Goal: Information Seeking & Learning: Check status

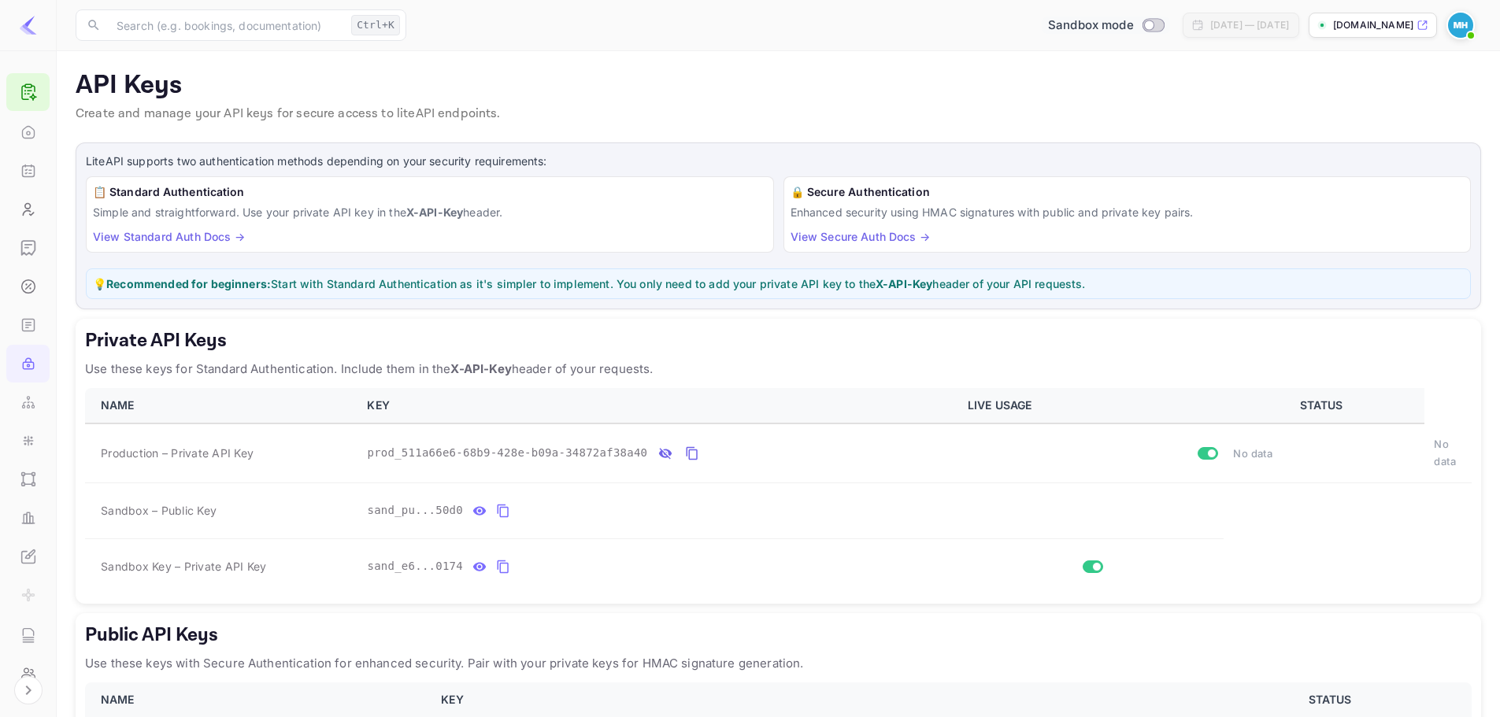
click at [1133, 24] on input "Switch to Production mode" at bounding box center [1149, 25] width 32 height 10
click at [1133, 22] on input "Switch to Production mode" at bounding box center [1149, 25] width 32 height 10
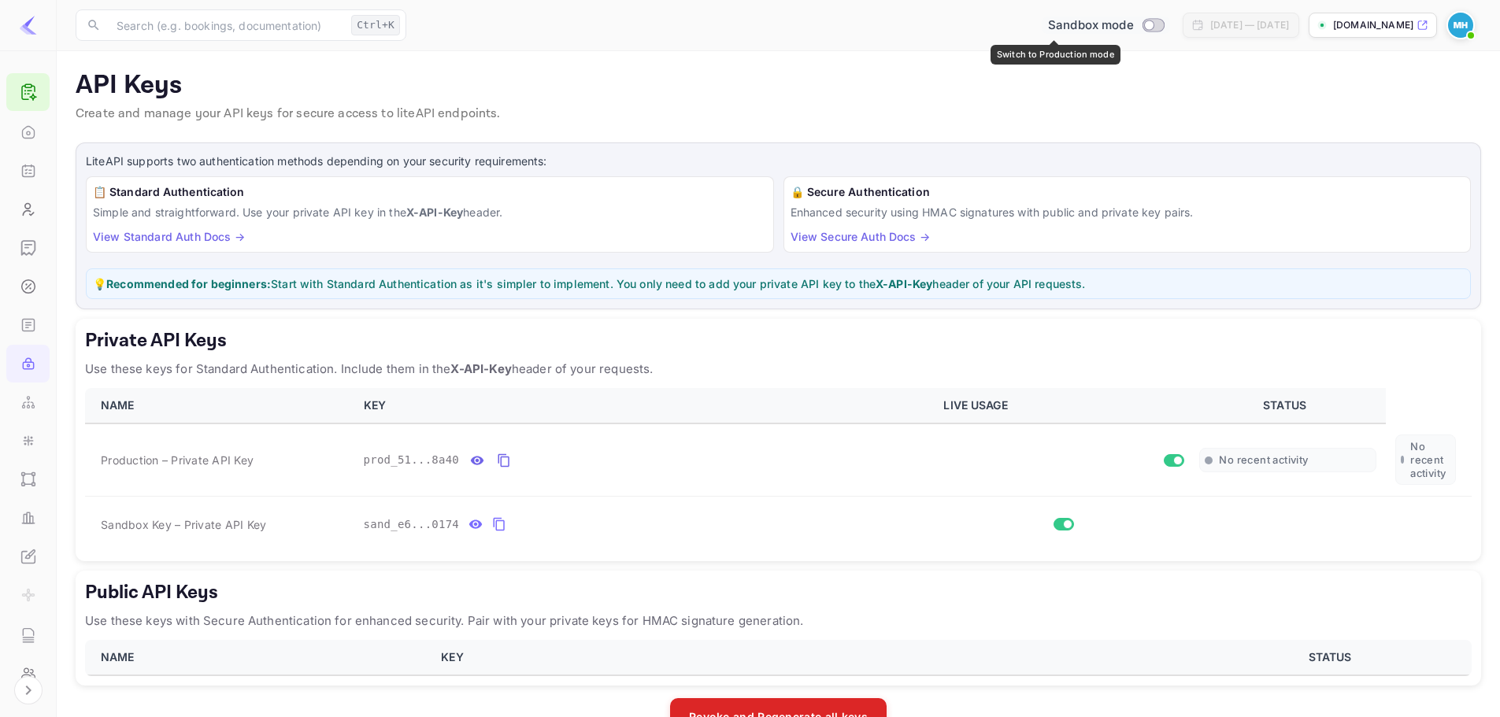
click at [1133, 28] on input "Switch to Production mode" at bounding box center [1149, 25] width 32 height 10
checkbox input "true"
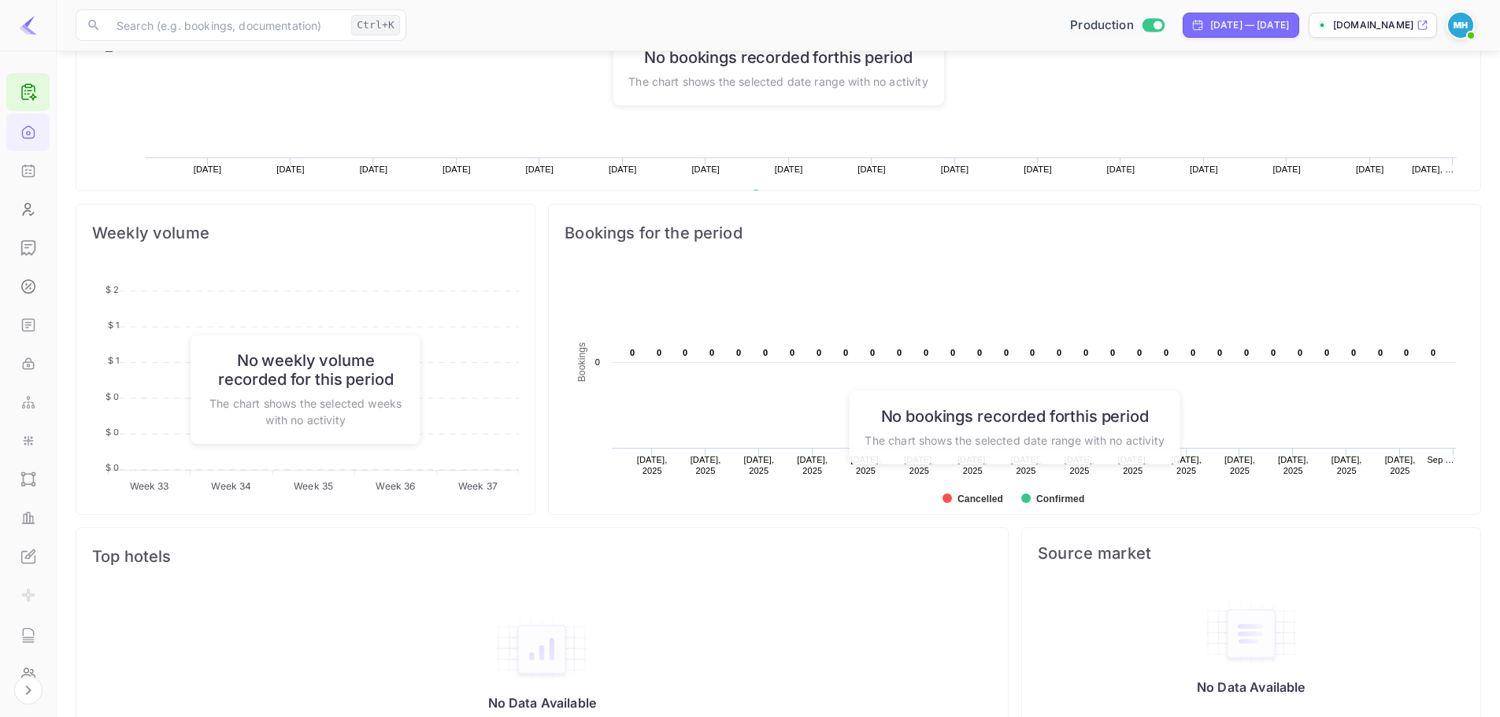
scroll to position [486, 0]
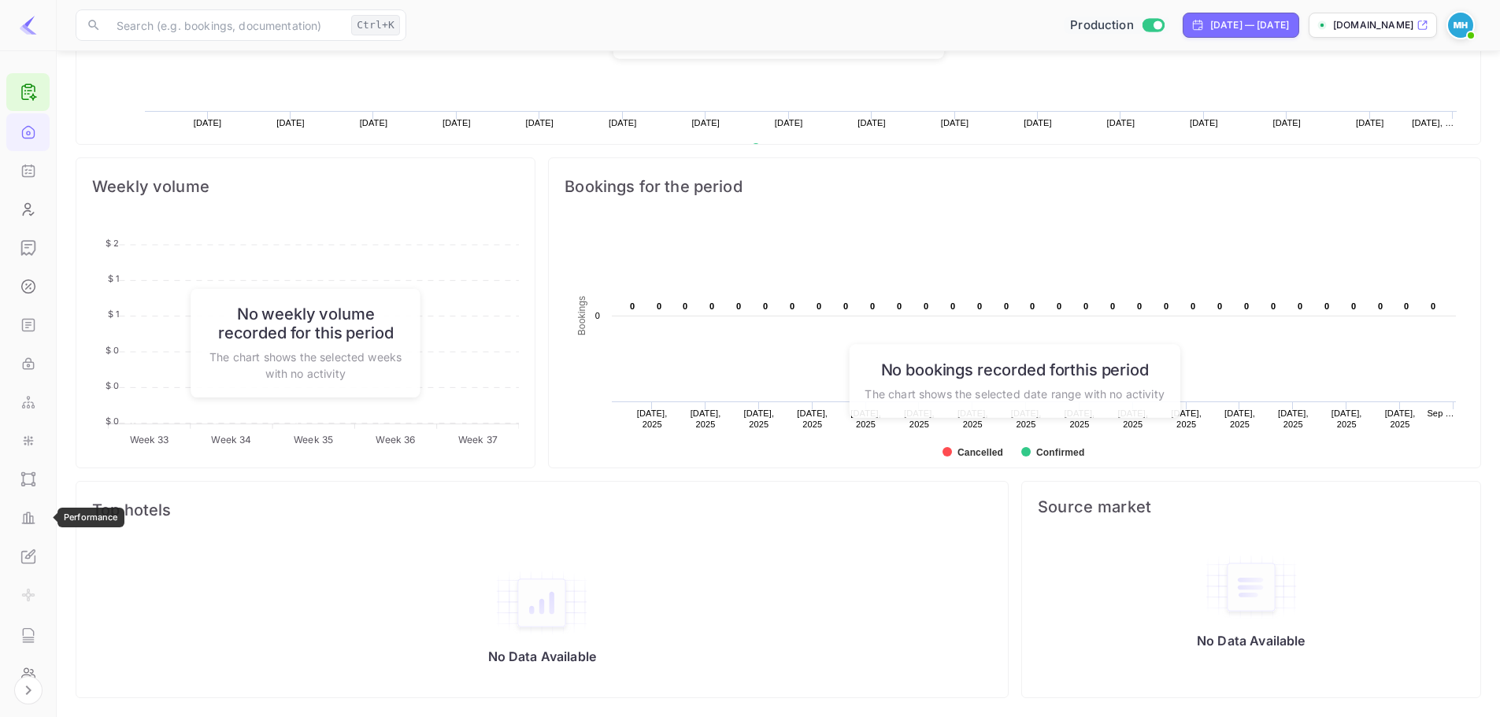
click at [31, 520] on icon "Performance" at bounding box center [30, 520] width 3 height 7
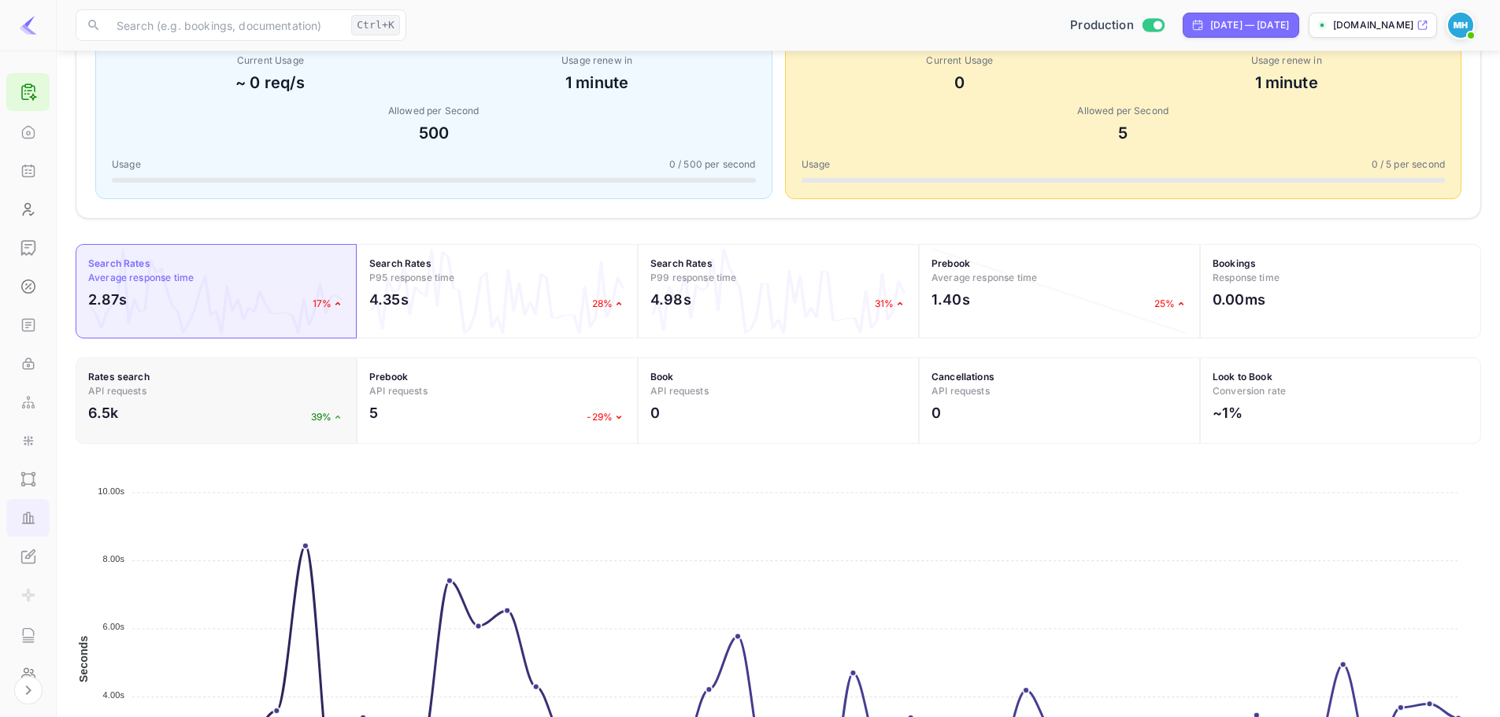
scroll to position [491, 0]
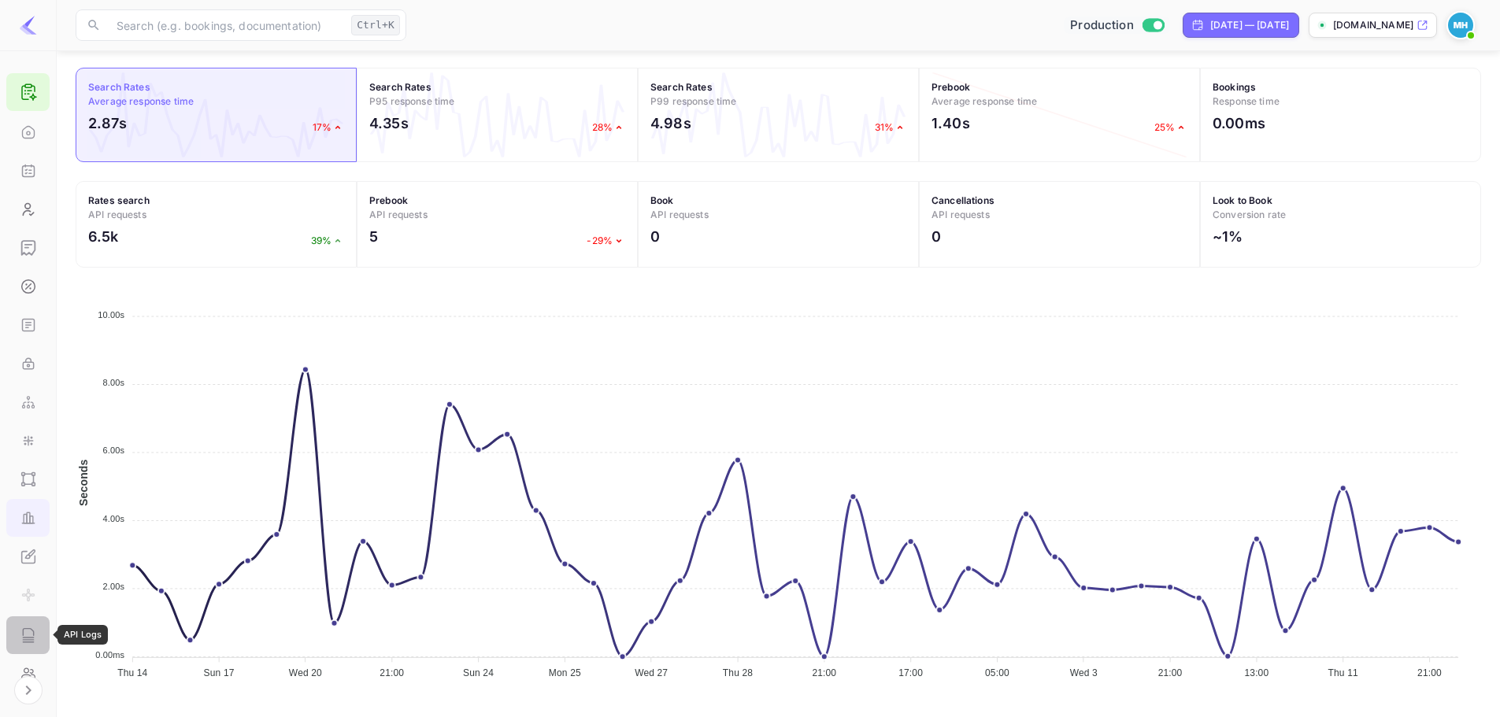
click at [22, 649] on div "API Logs" at bounding box center [27, 636] width 43 height 38
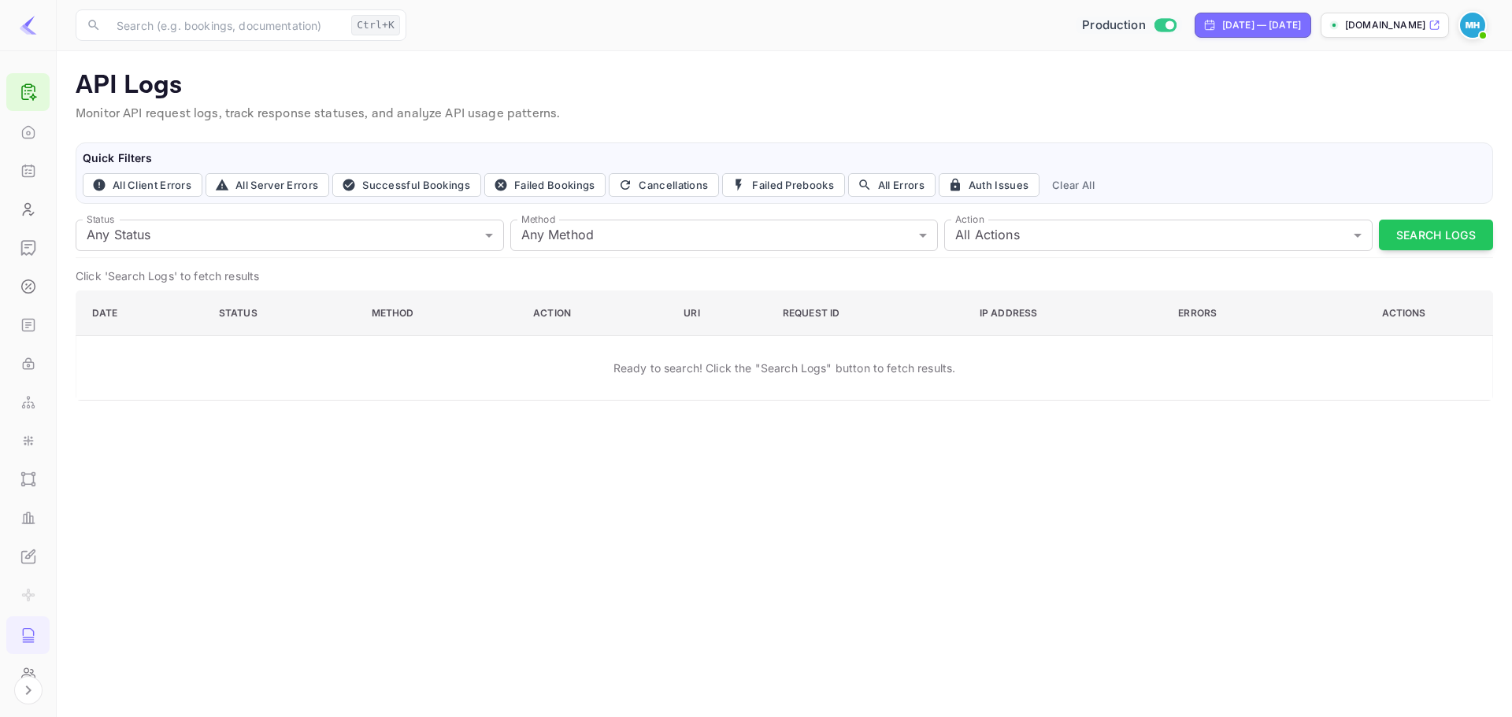
click at [1445, 251] on div "Status Any Status all Status Method Any Method all Method Action All Actions al…" at bounding box center [785, 235] width 1418 height 45
click at [1448, 247] on button "Search Logs" at bounding box center [1436, 235] width 114 height 31
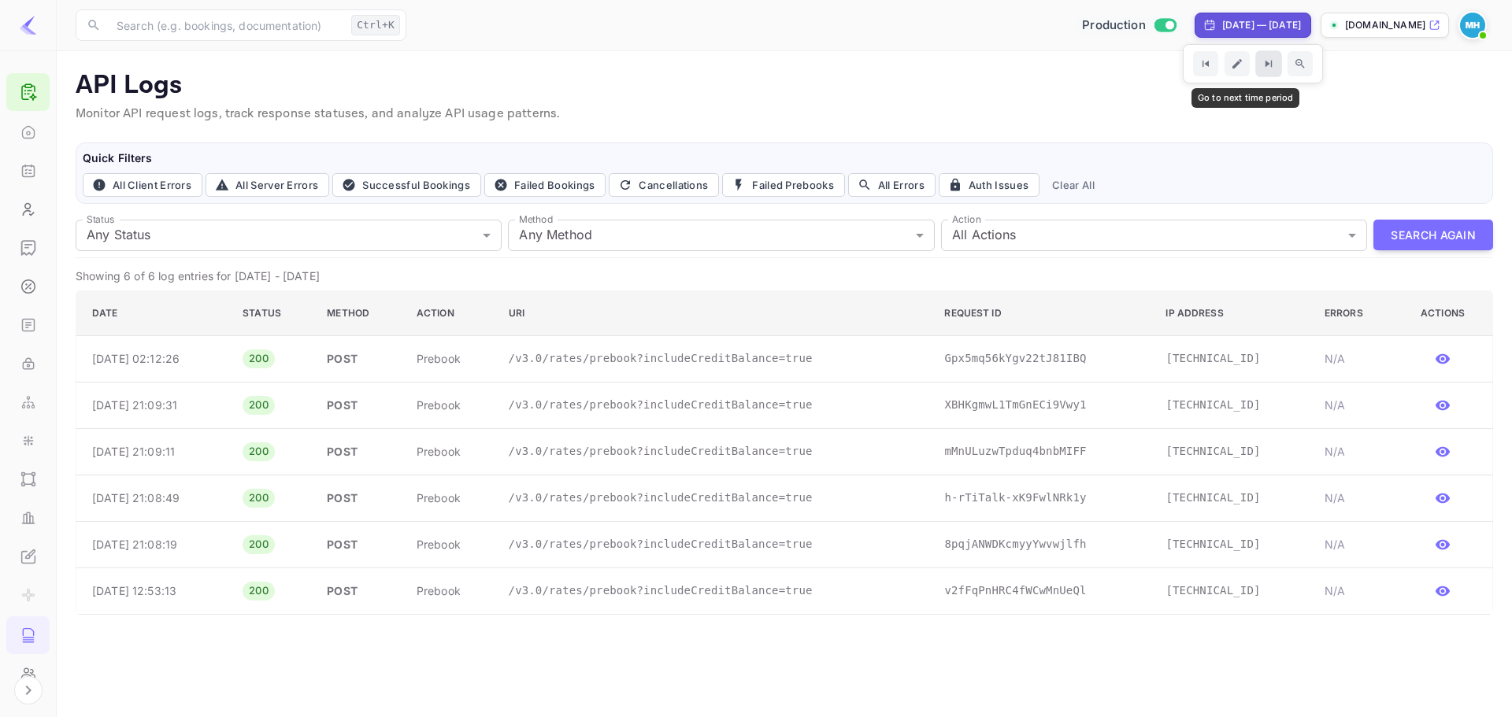
click at [1255, 72] on button "Go to next time period" at bounding box center [1268, 63] width 27 height 27
click at [1448, 352] on icon "button" at bounding box center [1443, 359] width 16 height 16
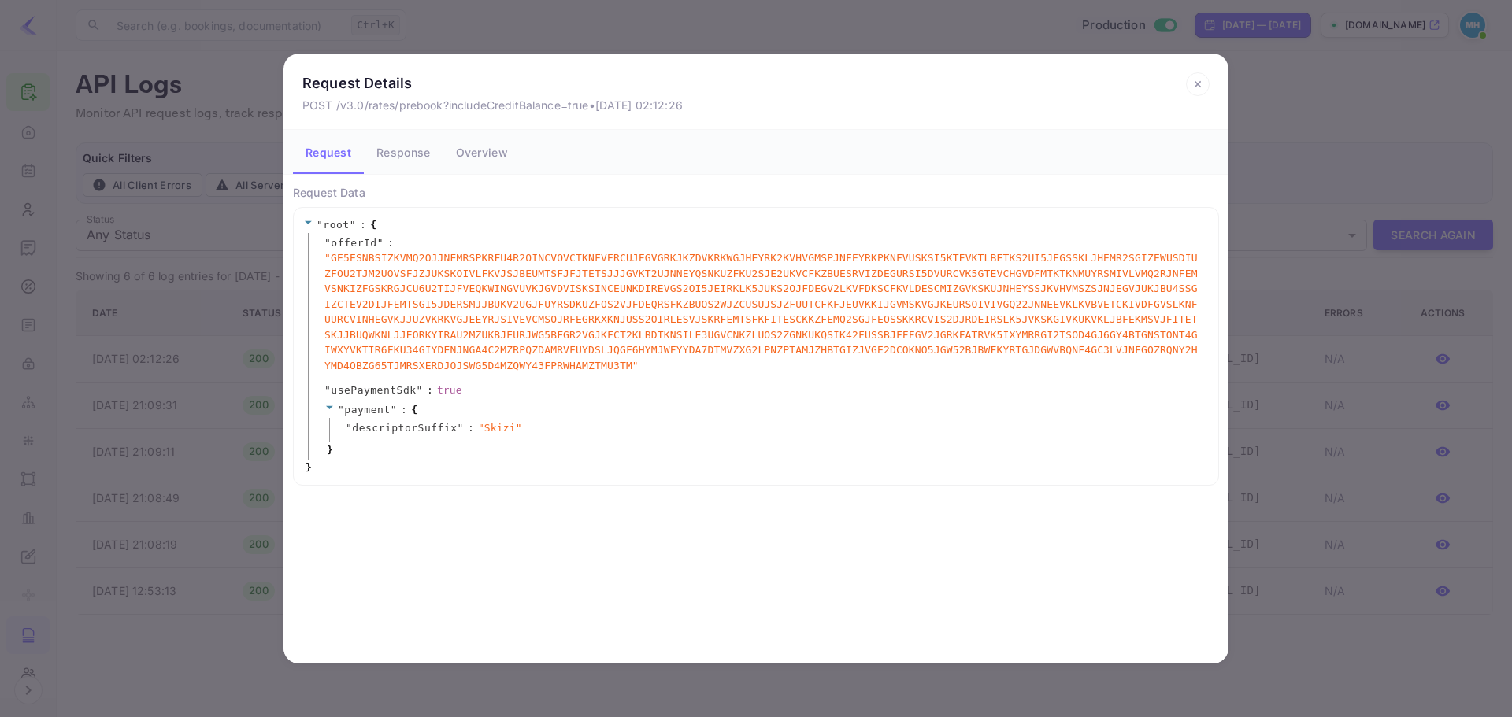
click at [1207, 85] on icon at bounding box center [1198, 84] width 24 height 24
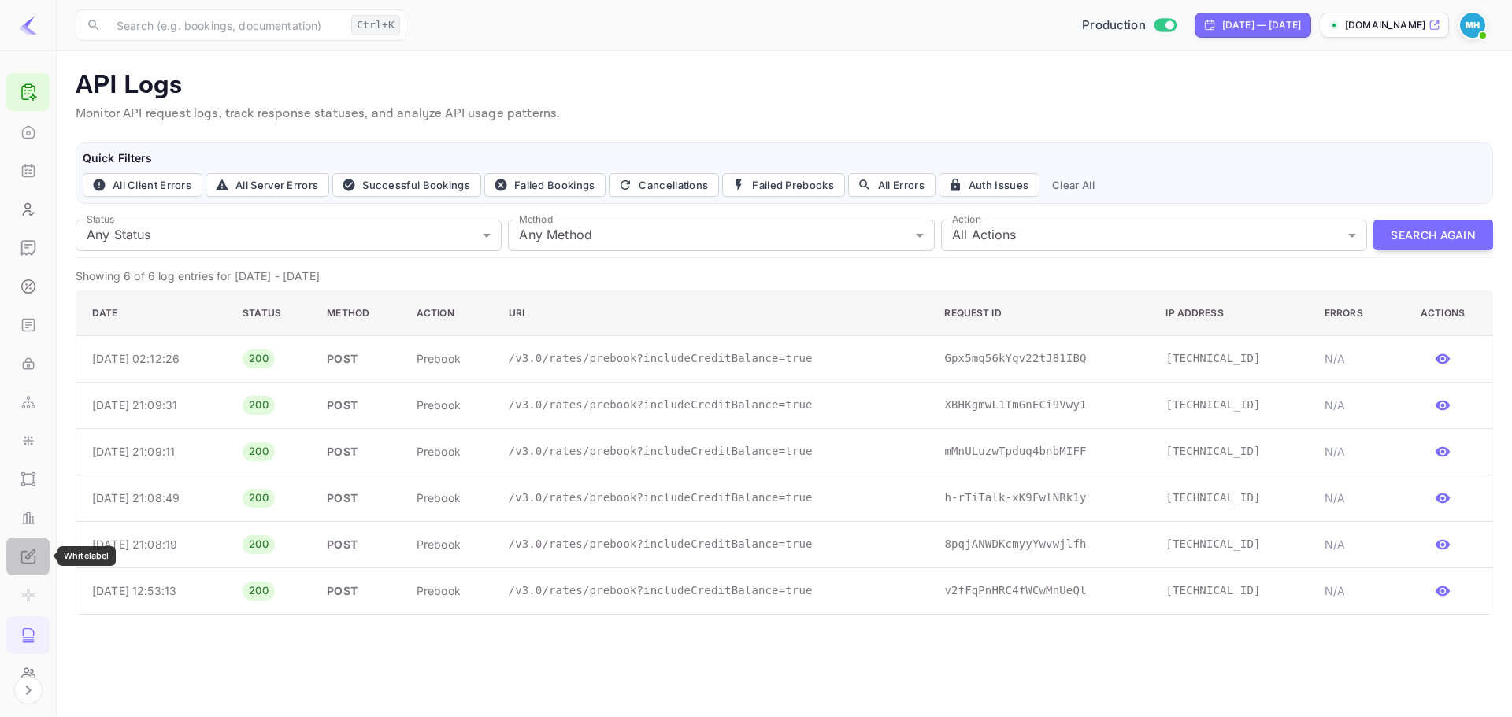
click at [29, 545] on div "Whitelabel" at bounding box center [27, 557] width 43 height 38
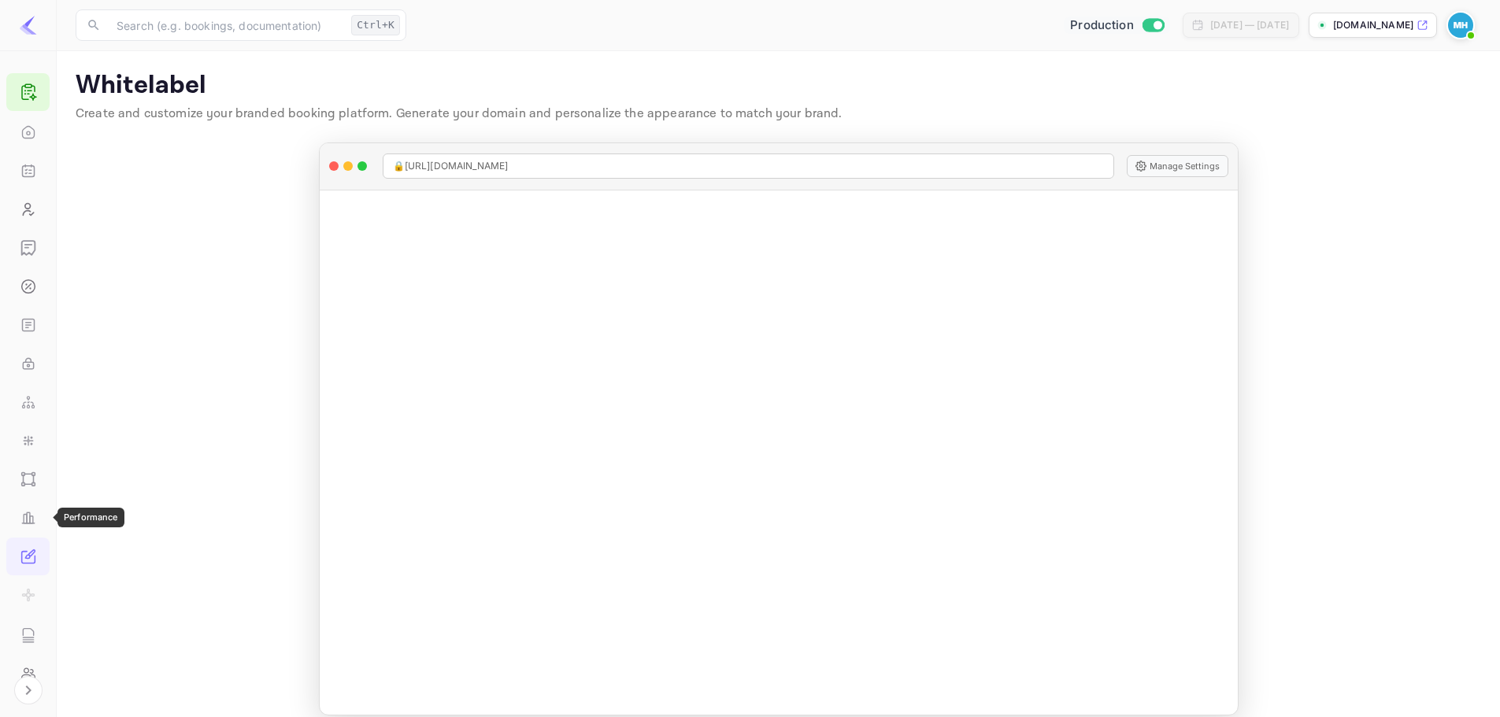
click at [28, 516] on icon "Performance" at bounding box center [28, 518] width 3 height 11
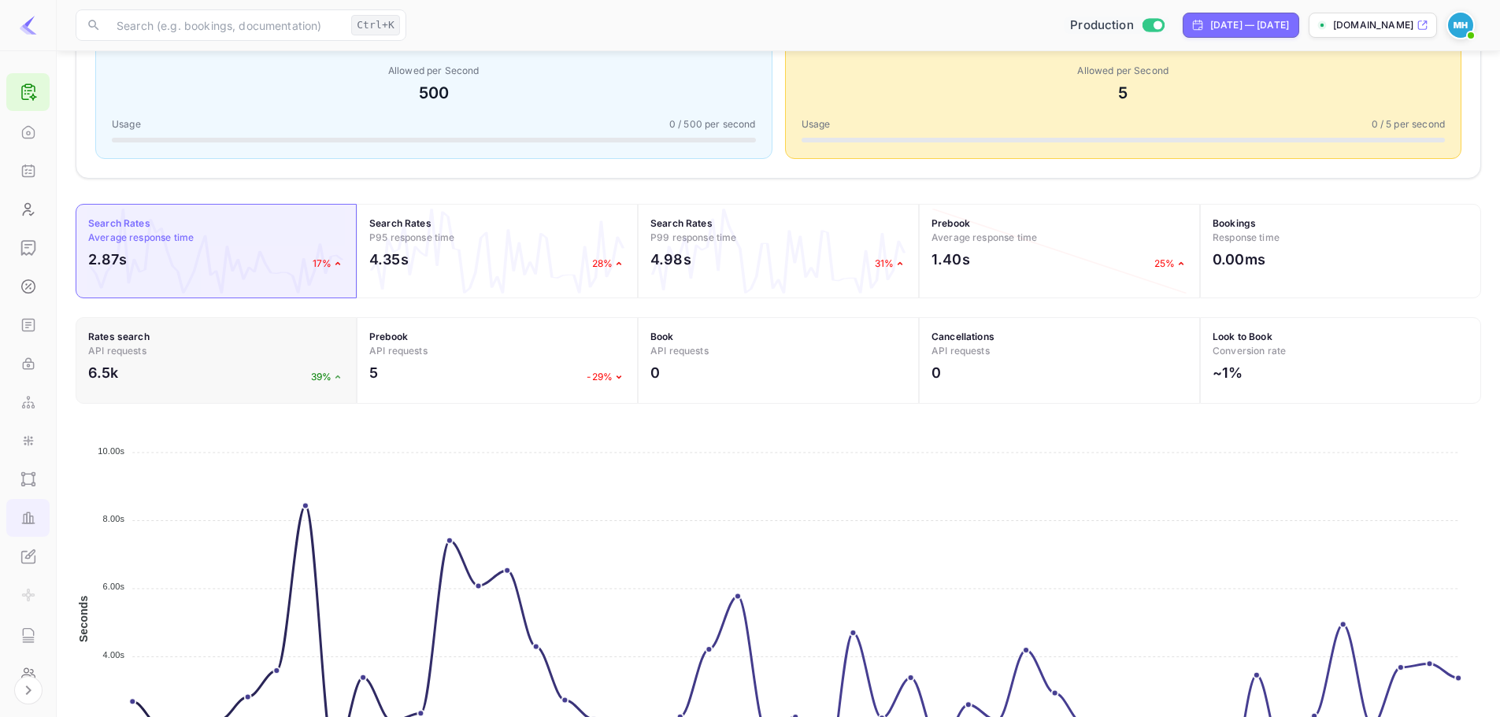
scroll to position [255, 0]
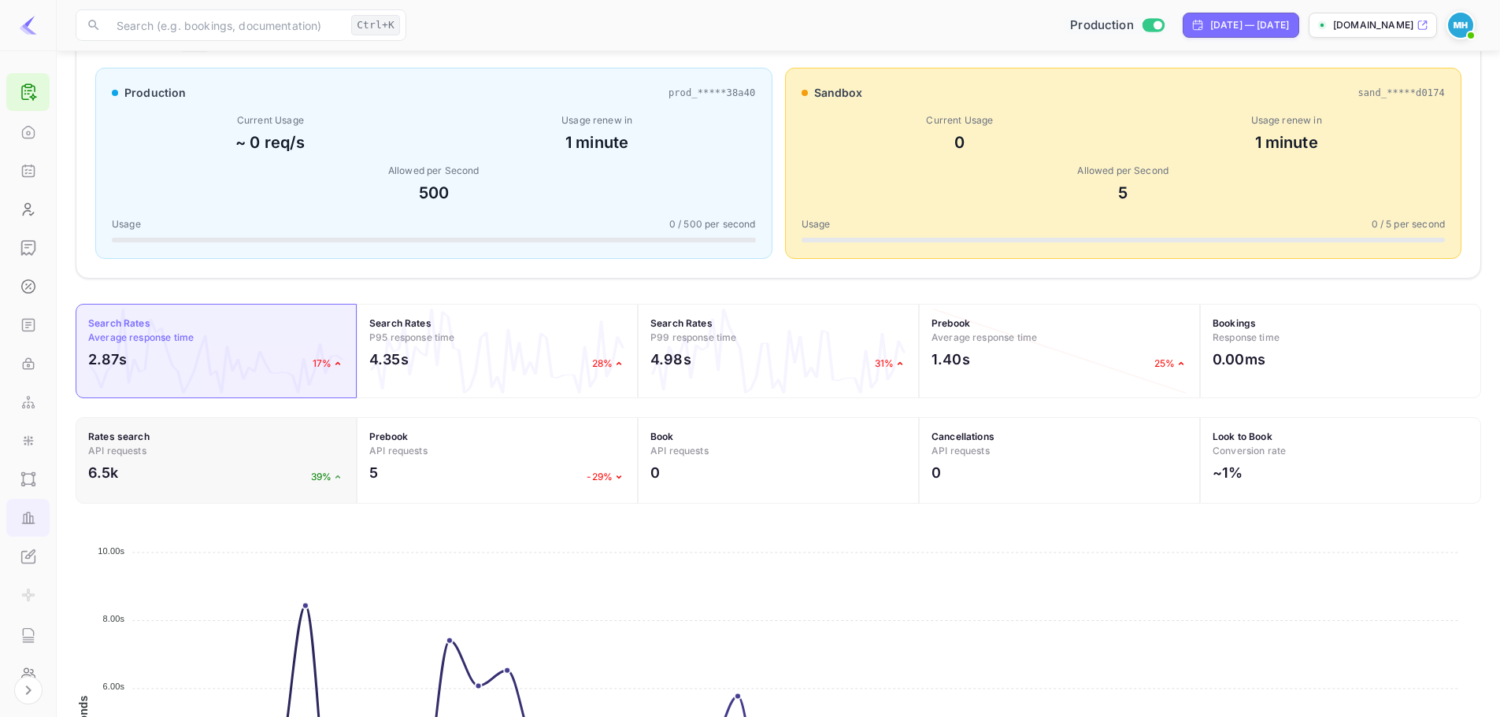
click at [283, 477] on div "6.5k 39%" at bounding box center [216, 476] width 256 height 29
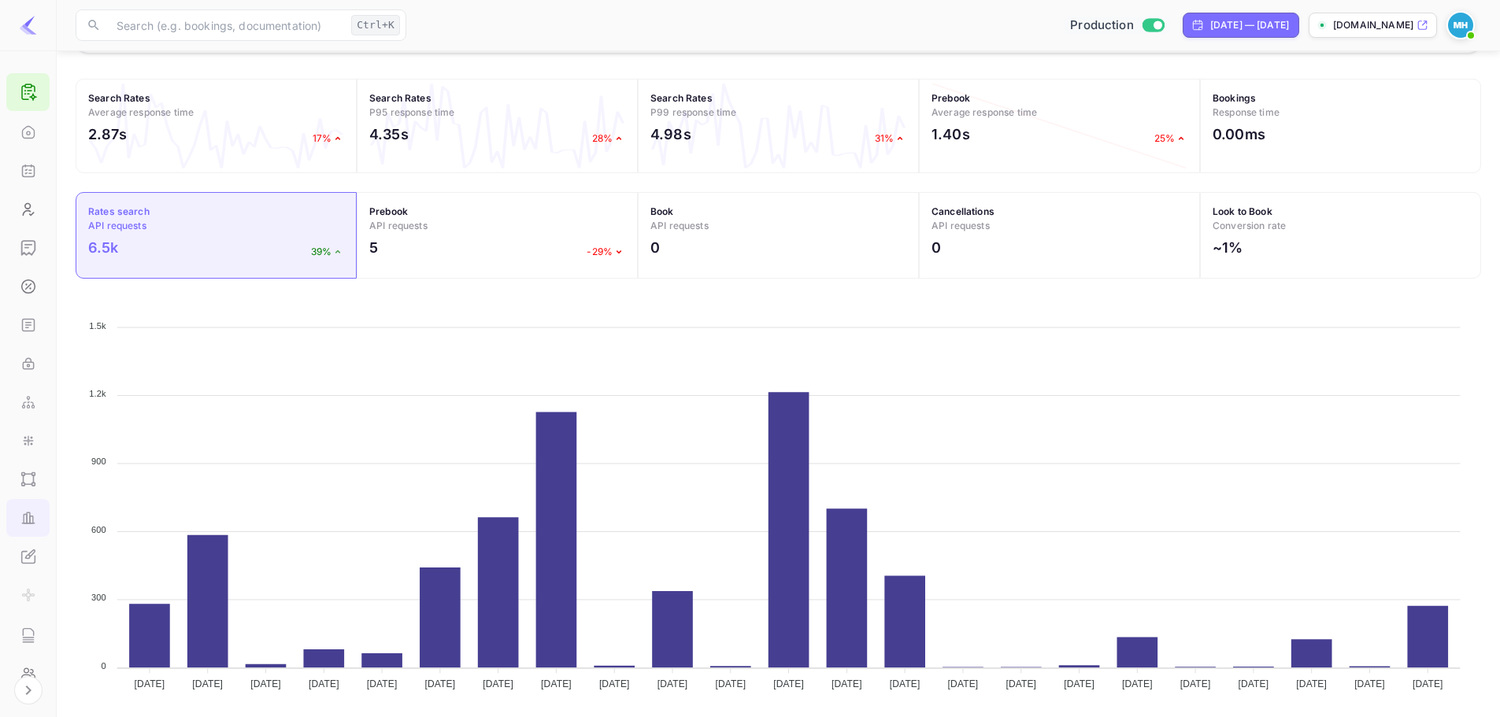
scroll to position [491, 0]
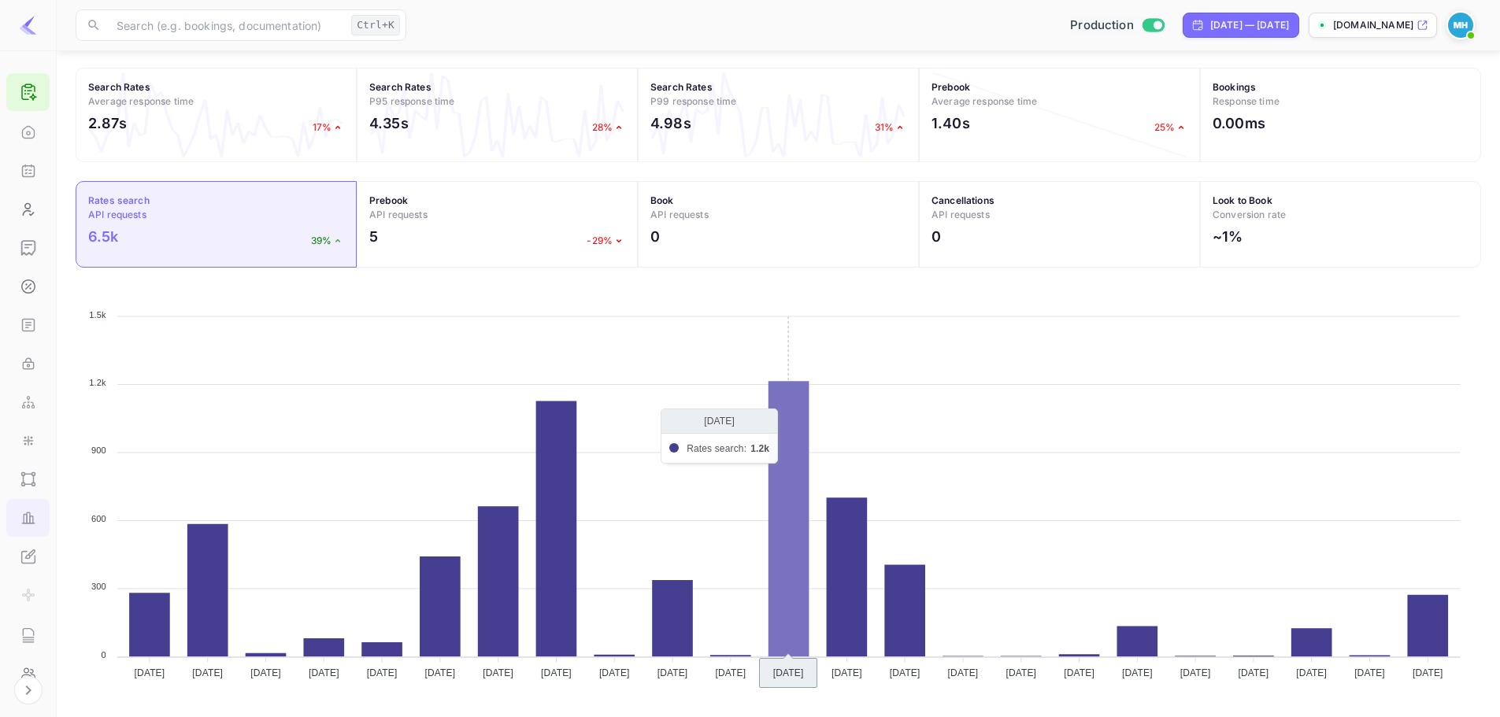
click at [789, 459] on icon at bounding box center [789, 519] width 41 height 276
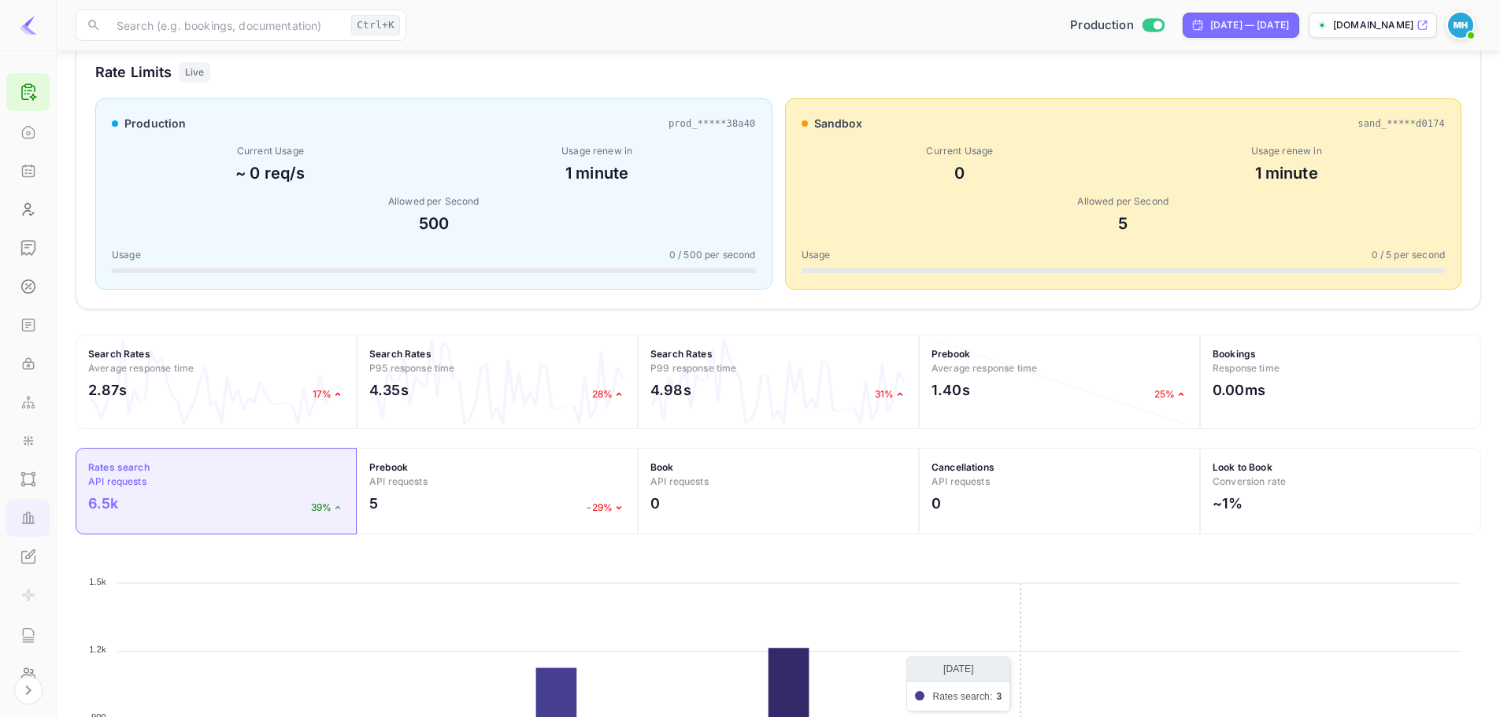
scroll to position [176, 0]
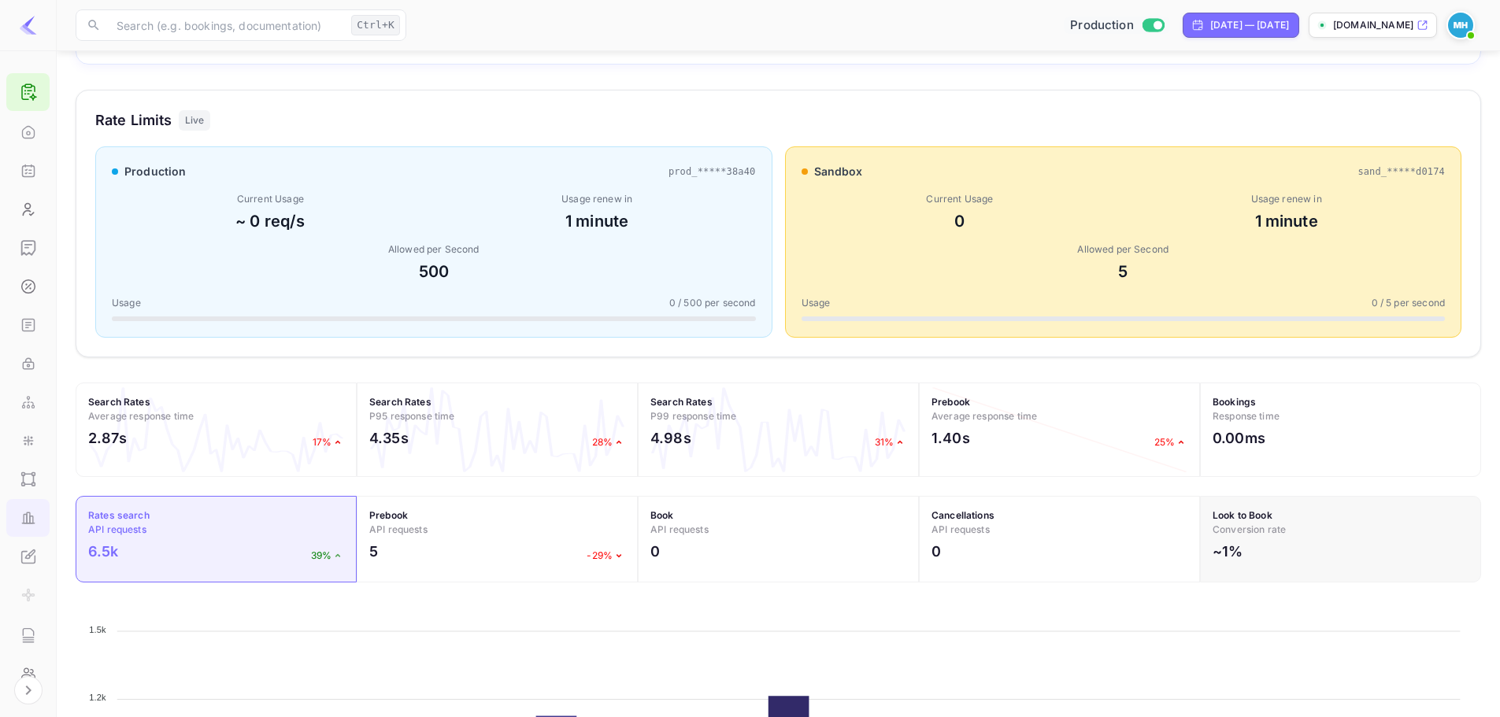
click at [1240, 526] on span "Conversion rate" at bounding box center [1249, 530] width 73 height 12
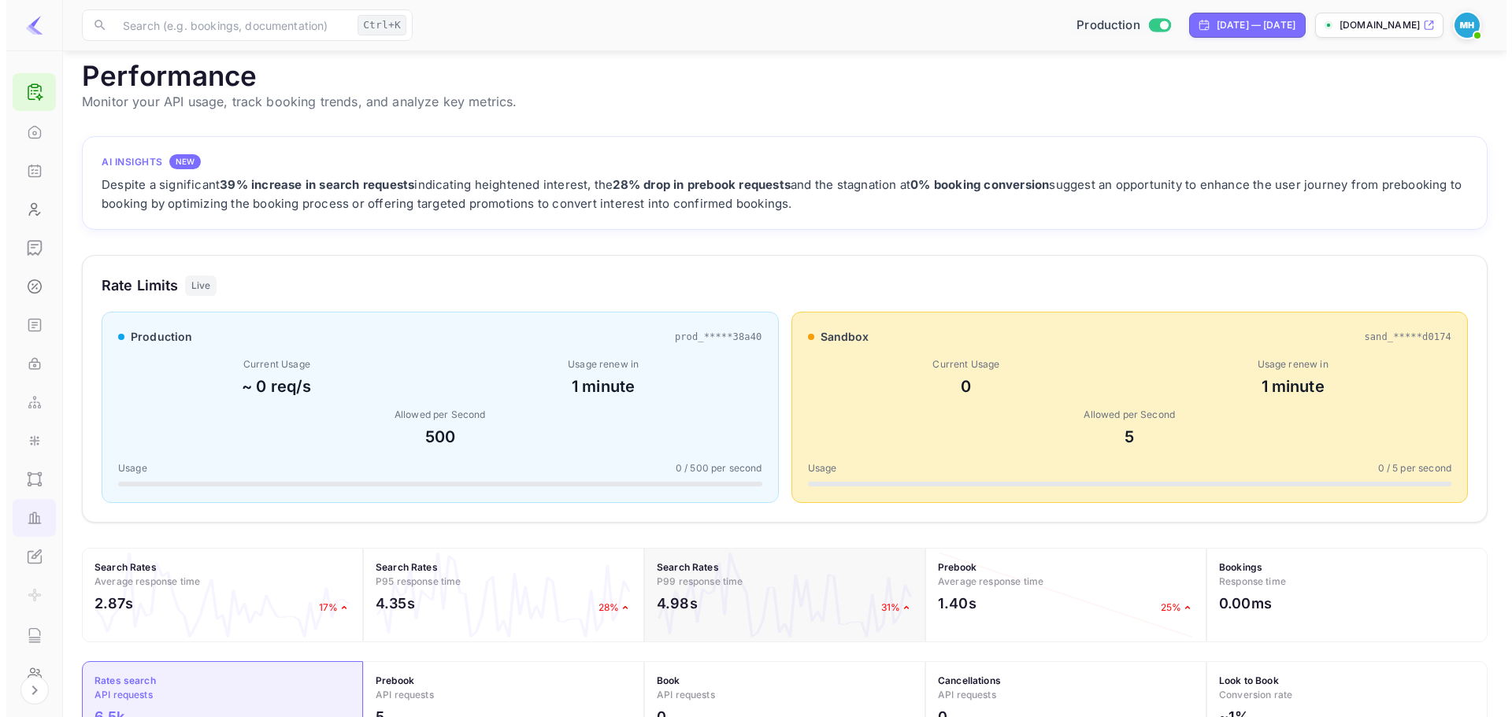
scroll to position [0, 0]
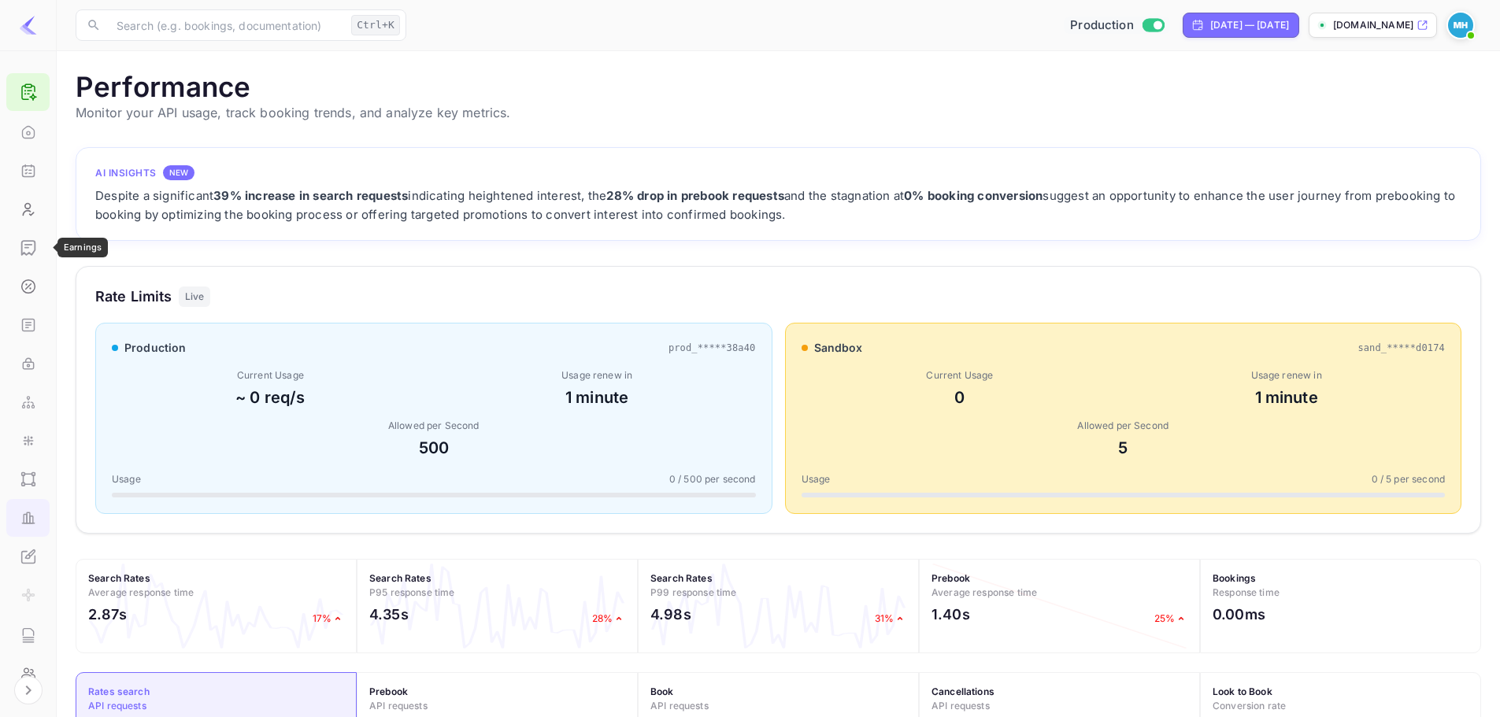
click at [28, 252] on icon "Earnings" at bounding box center [28, 248] width 16 height 16
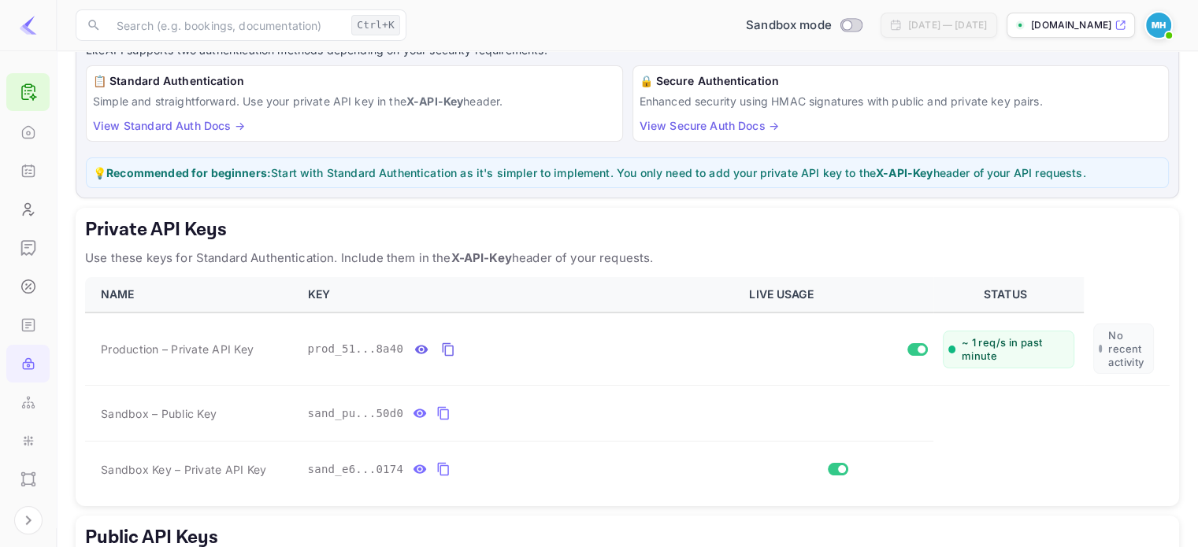
scroll to position [324, 0]
